Goal: Information Seeking & Learning: Learn about a topic

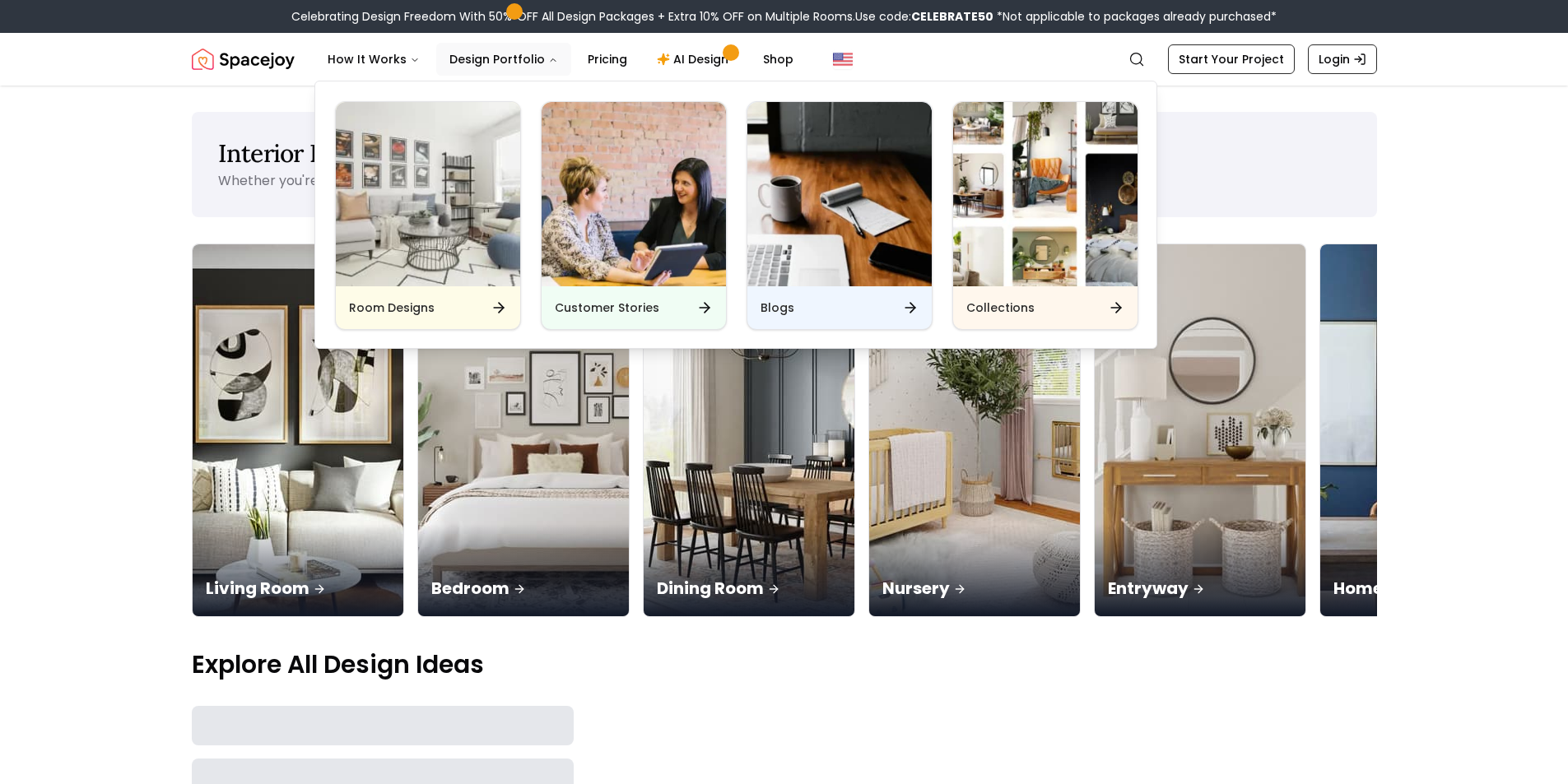
click at [407, 310] on h6 "Room Designs" at bounding box center [392, 307] width 86 height 17
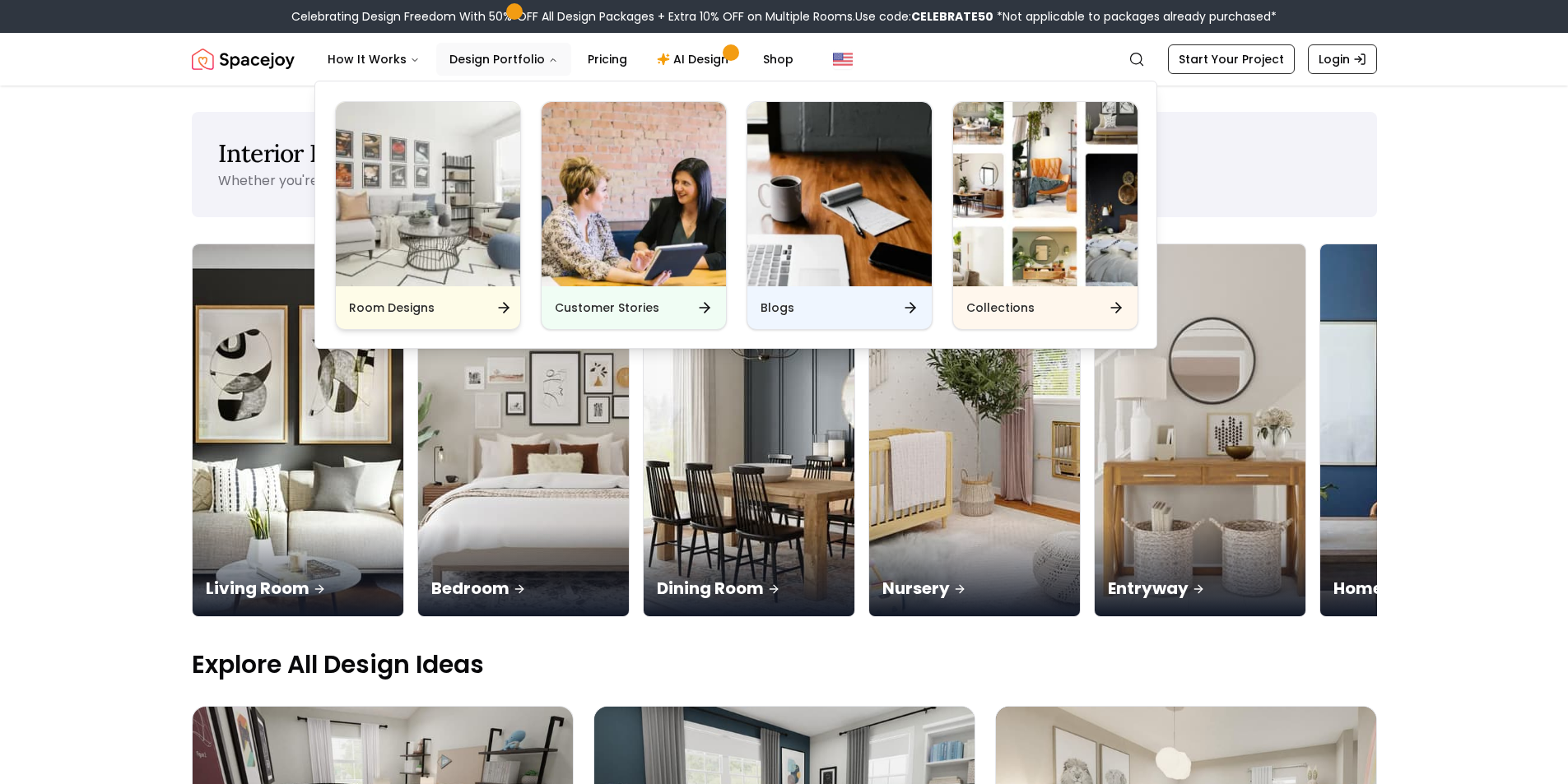
click at [403, 229] on img "Main" at bounding box center [427, 194] width 184 height 184
click at [465, 49] on button "Design Portfolio" at bounding box center [503, 58] width 135 height 32
click at [462, 188] on img "Main" at bounding box center [427, 194] width 184 height 184
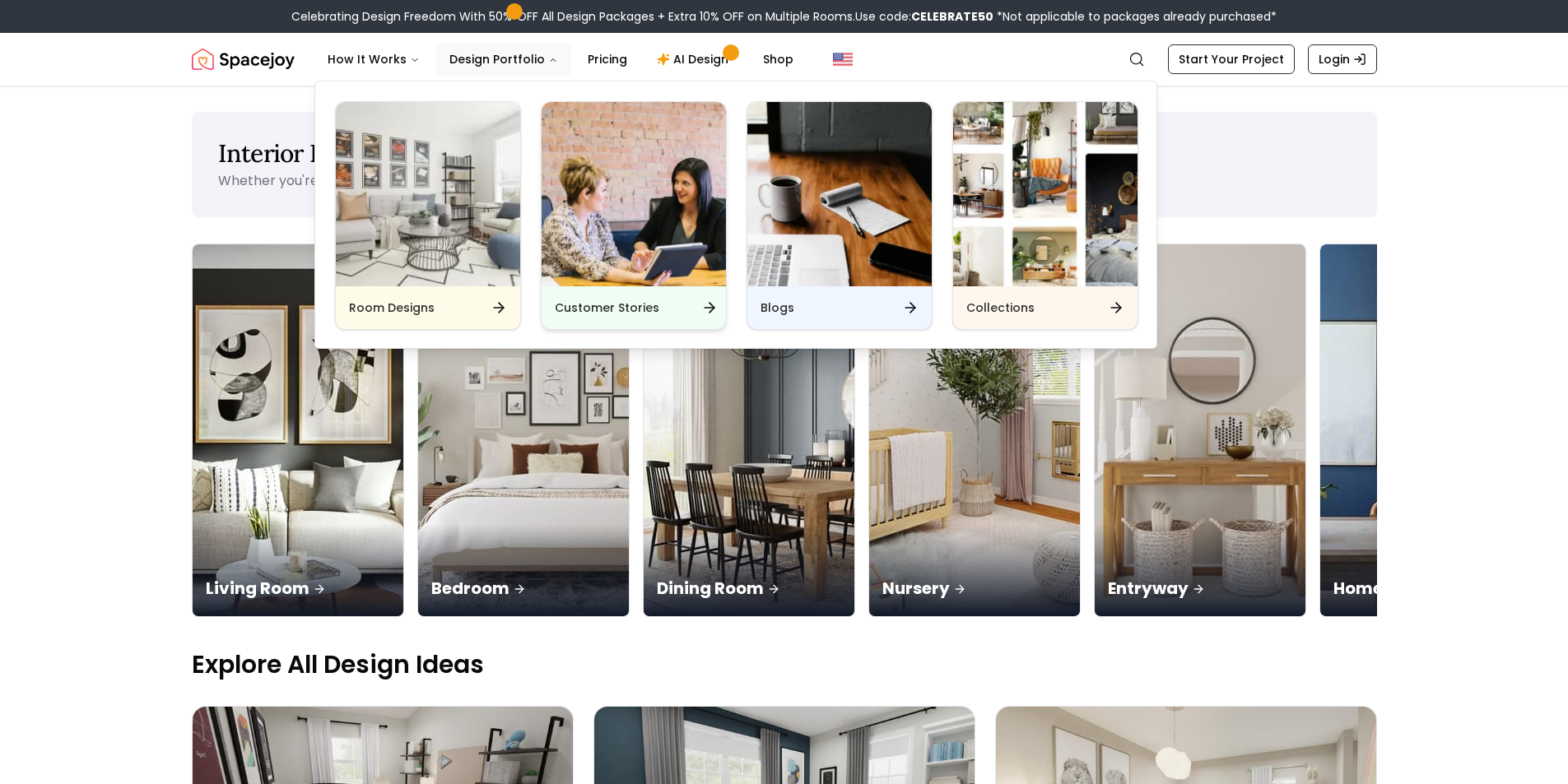
click at [716, 306] on icon "Main" at bounding box center [709, 307] width 17 height 17
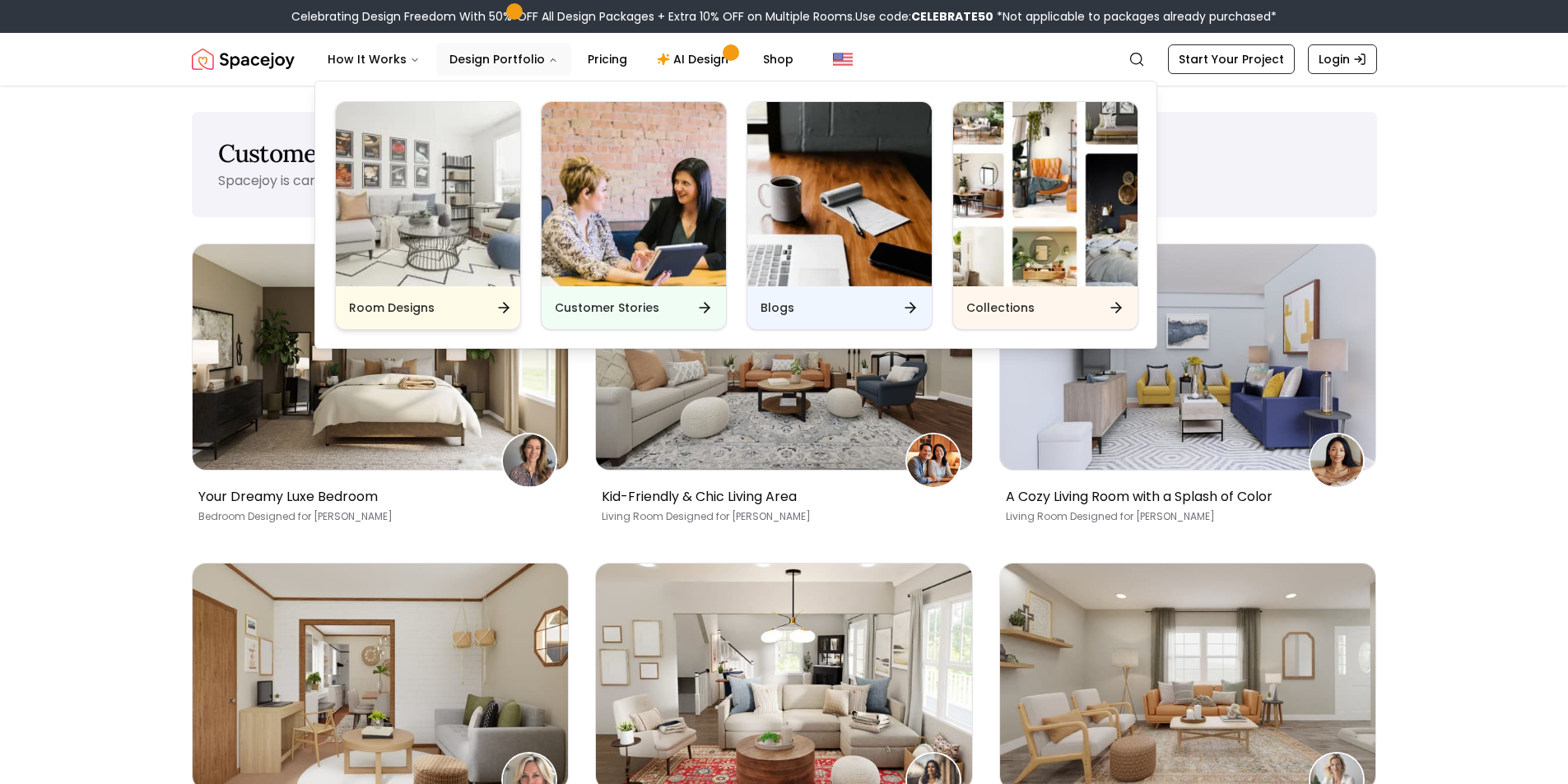
click at [393, 249] on img "Main" at bounding box center [427, 194] width 184 height 184
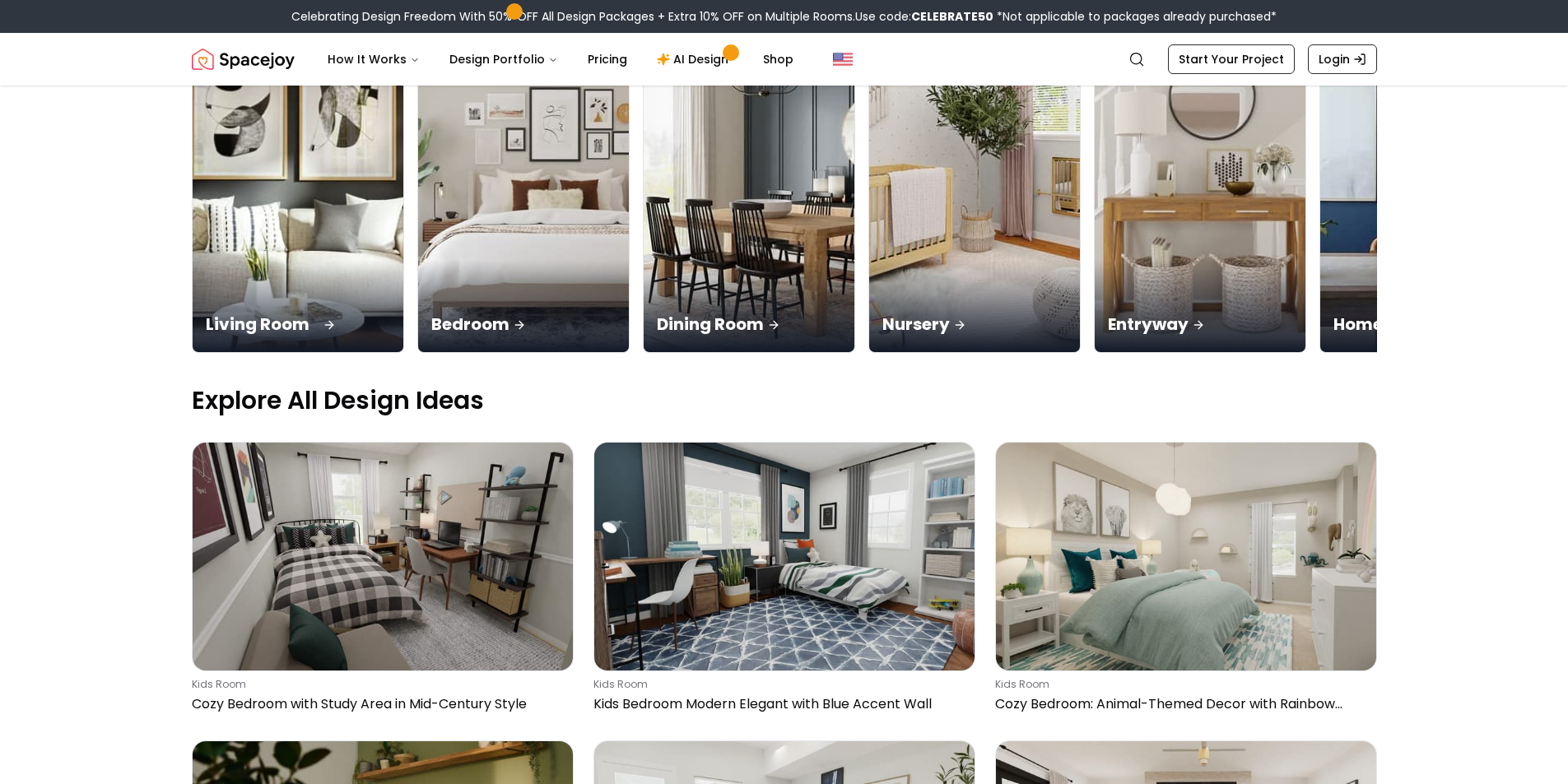
scroll to position [247, 0]
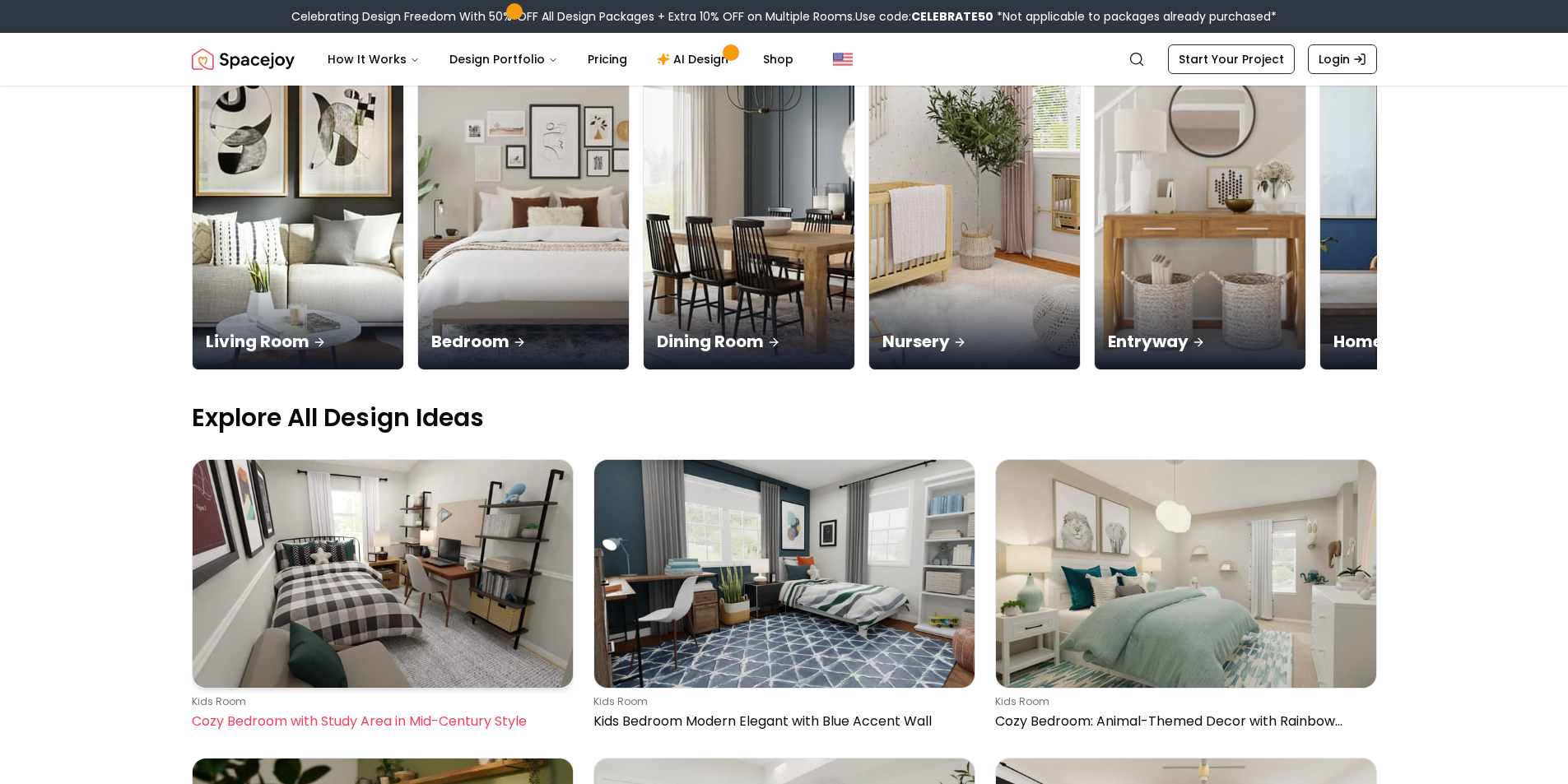
click at [354, 588] on img at bounding box center [383, 573] width 380 height 228
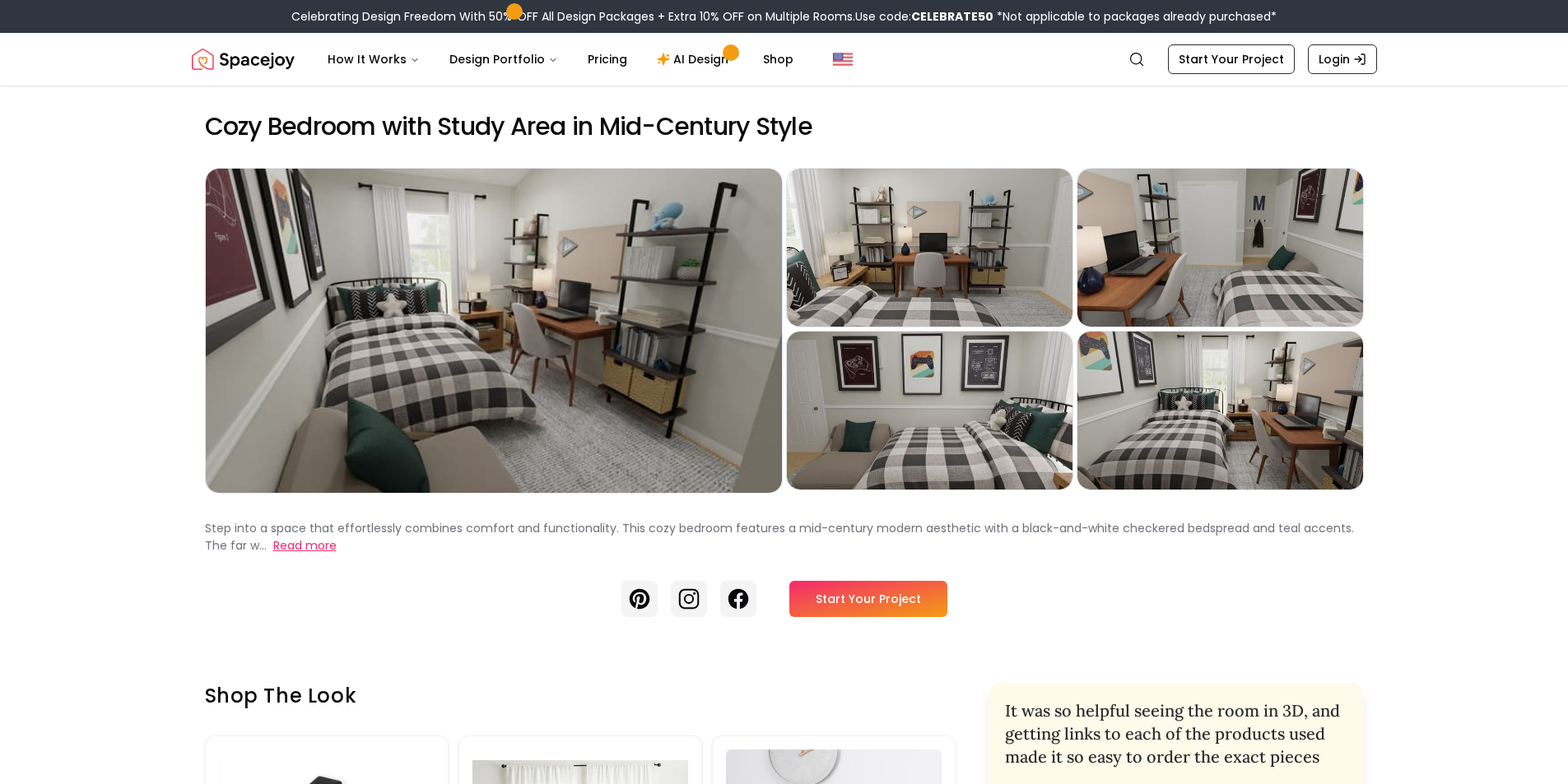
click at [288, 537] on button "Read more" at bounding box center [305, 546] width 63 height 18
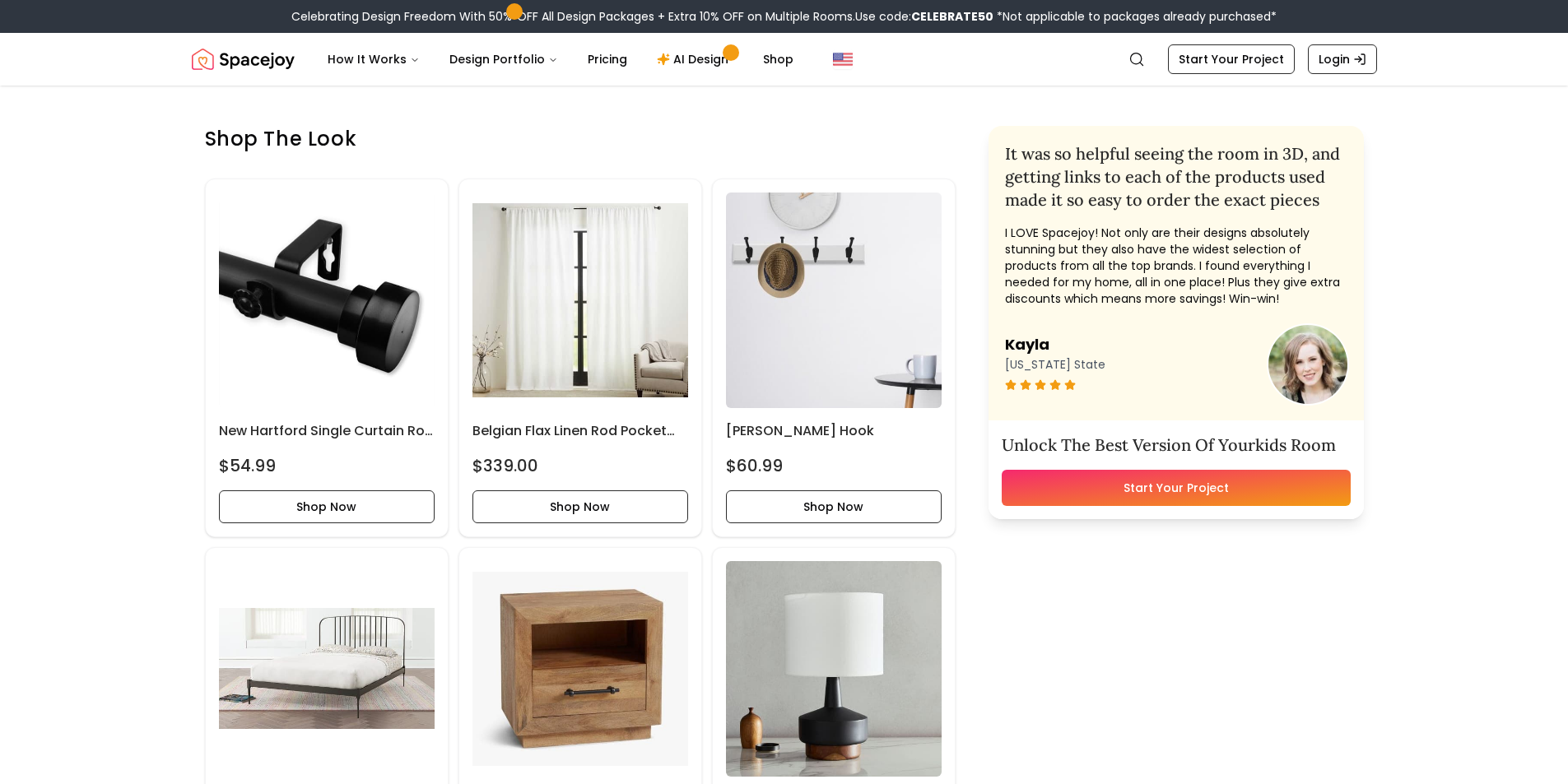
scroll to position [575, 0]
